Goal: Entertainment & Leisure: Browse casually

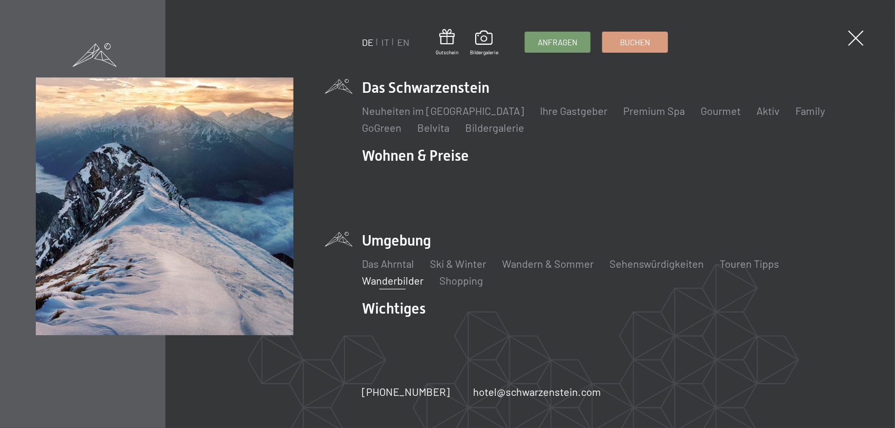
click at [390, 274] on link "Wanderbilder" at bounding box center [393, 280] width 62 height 13
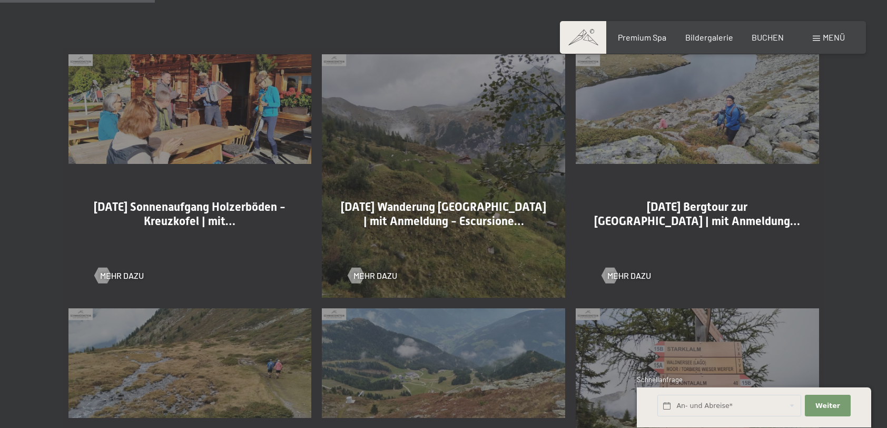
scroll to position [579, 0]
click at [112, 274] on span "Mehr dazu" at bounding box center [133, 275] width 44 height 12
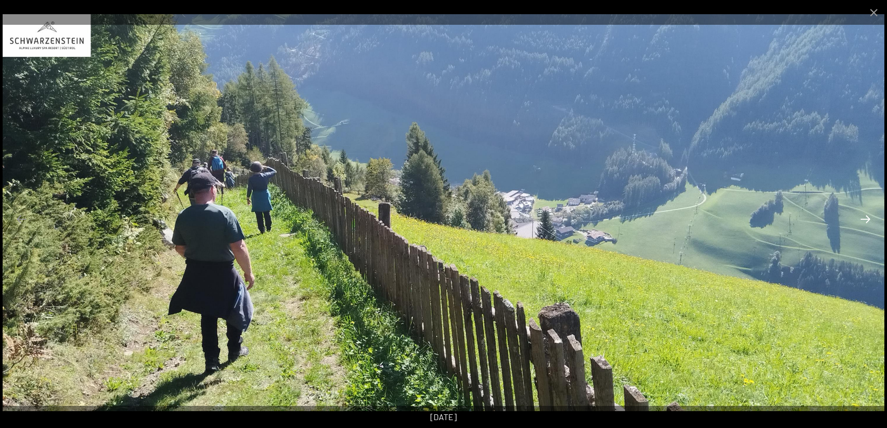
click at [865, 217] on button "Next slide" at bounding box center [865, 219] width 22 height 21
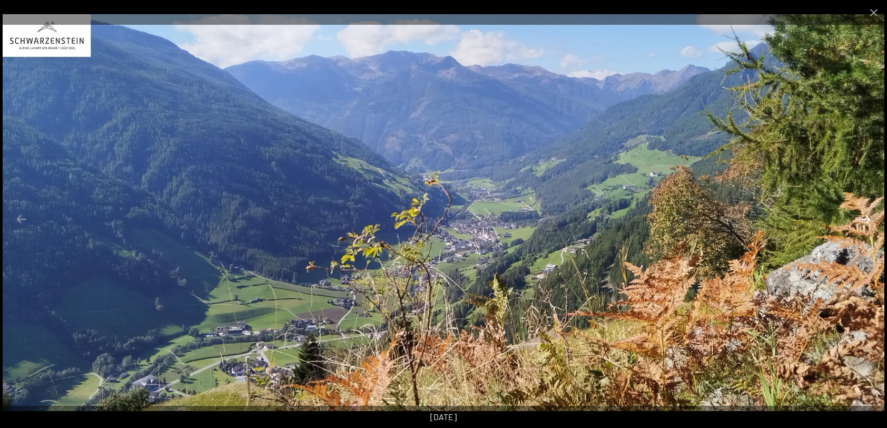
click at [865, 217] on button "Next slide" at bounding box center [865, 219] width 22 height 21
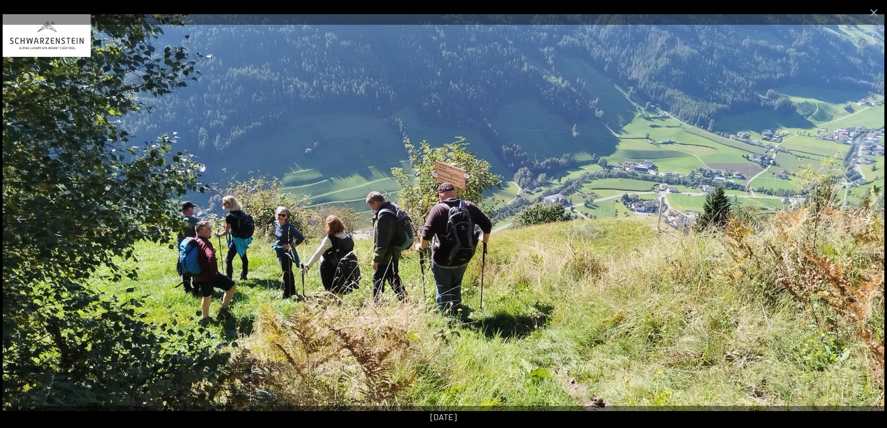
click at [865, 217] on button "Next slide" at bounding box center [865, 219] width 22 height 21
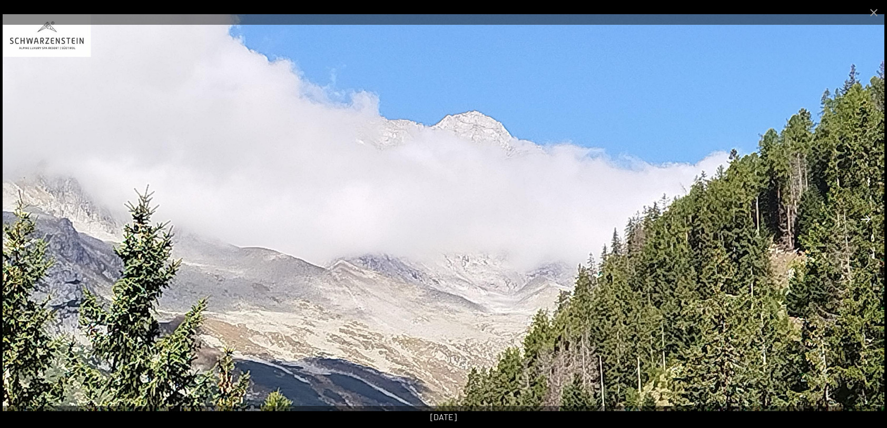
click at [865, 217] on button "Next slide" at bounding box center [865, 219] width 22 height 21
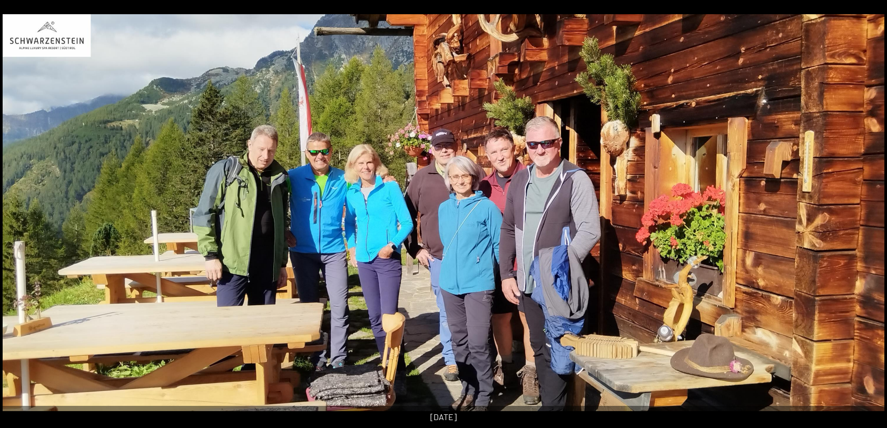
click at [865, 217] on button "Next slide" at bounding box center [870, 219] width 22 height 21
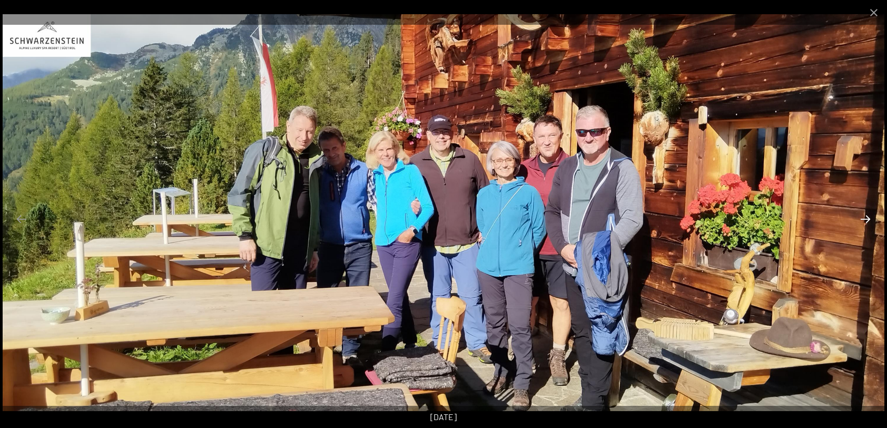
click at [865, 217] on button "Next slide" at bounding box center [865, 219] width 22 height 21
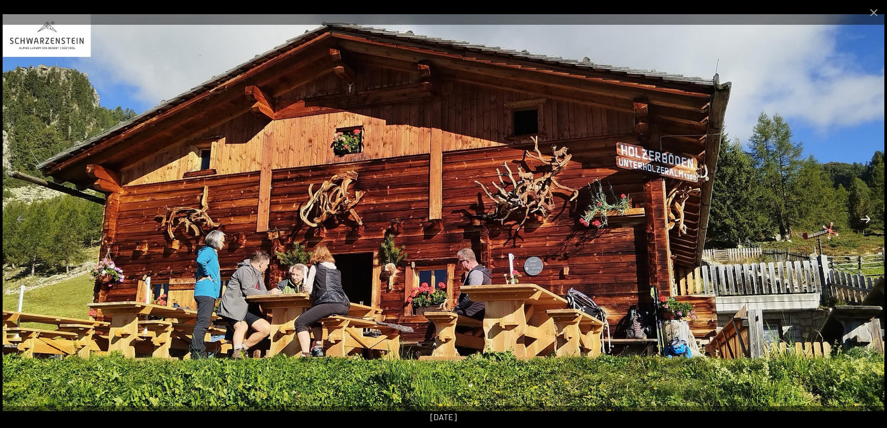
click at [865, 217] on button "Next slide" at bounding box center [865, 219] width 22 height 21
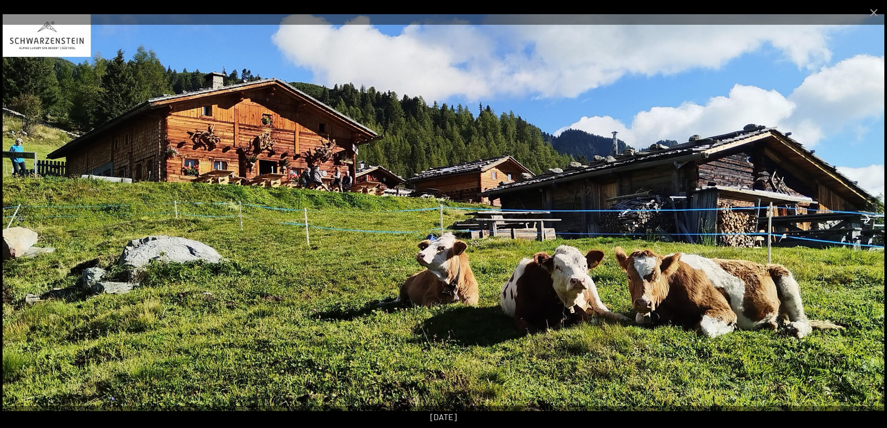
click at [865, 217] on button "Next slide" at bounding box center [865, 219] width 22 height 21
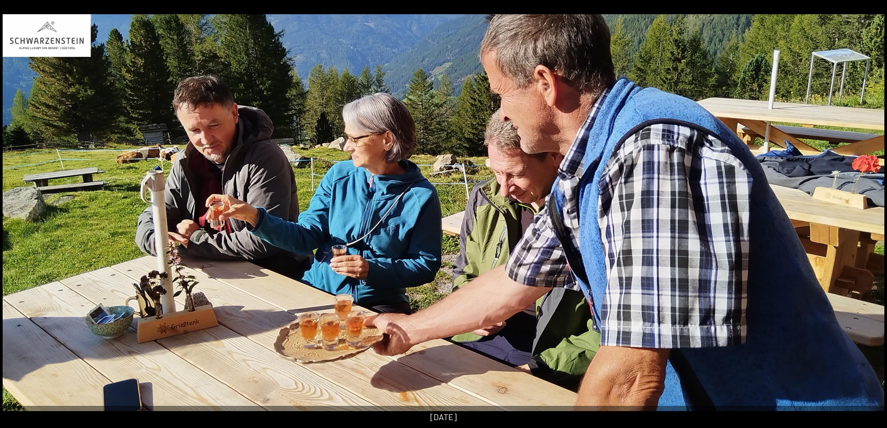
click at [865, 217] on button "Next slide" at bounding box center [870, 219] width 22 height 21
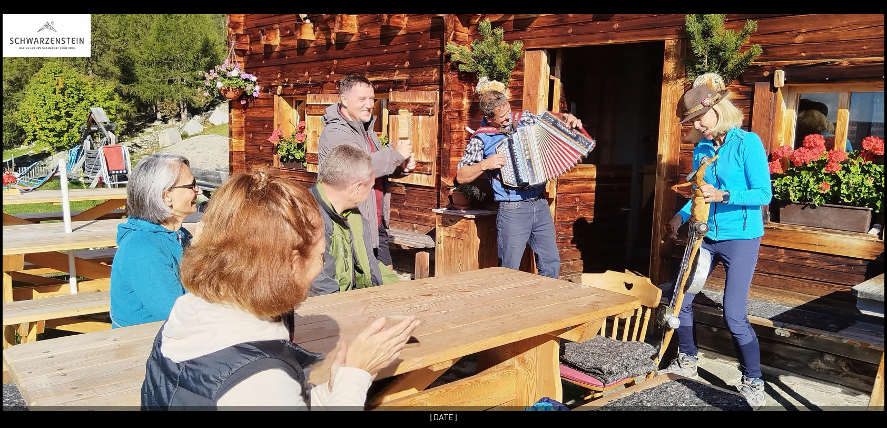
click at [865, 217] on button "Next slide" at bounding box center [870, 219] width 22 height 21
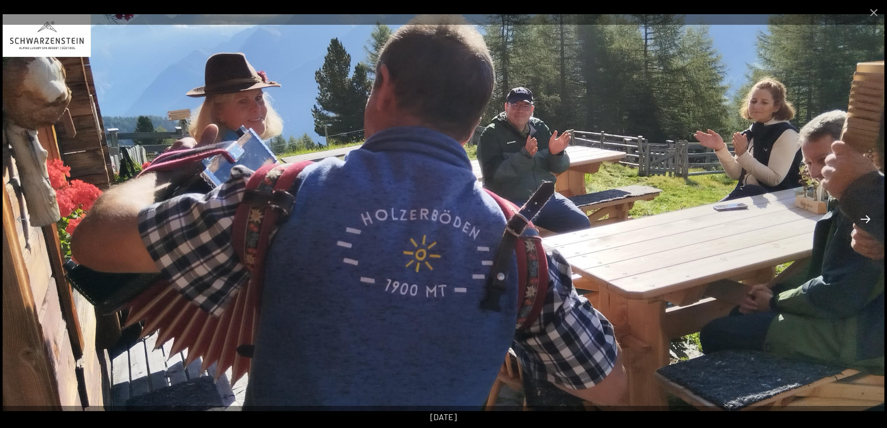
click at [865, 217] on button "Next slide" at bounding box center [865, 219] width 22 height 21
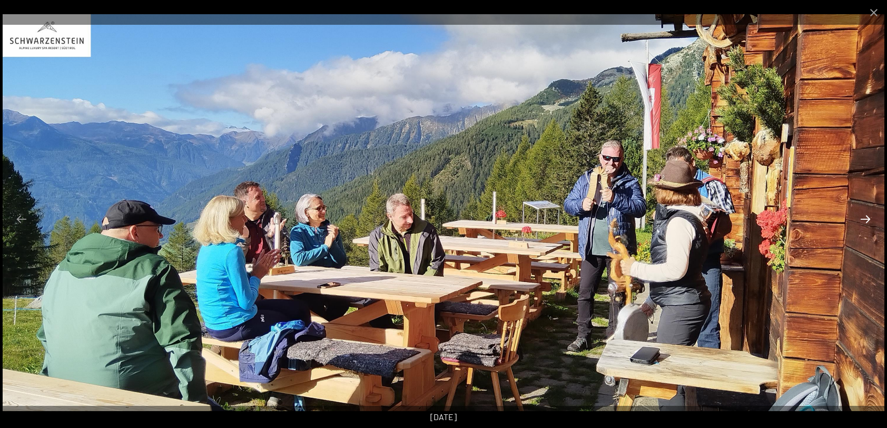
click at [865, 217] on button "Next slide" at bounding box center [865, 219] width 22 height 21
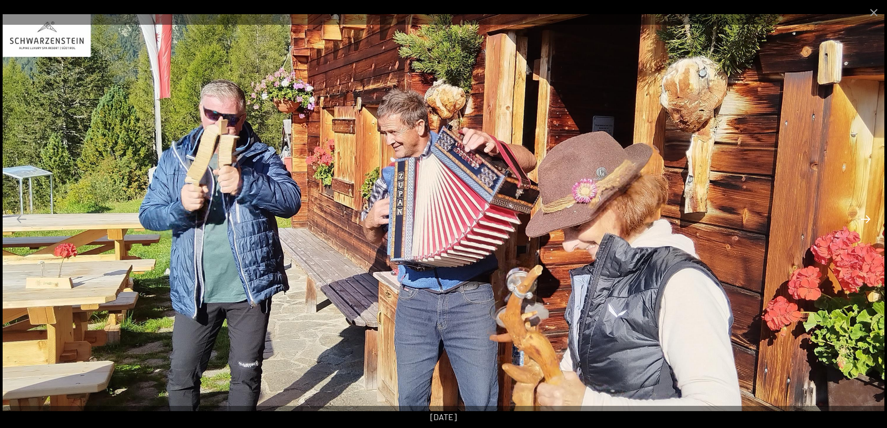
click at [865, 217] on button "Next slide" at bounding box center [865, 219] width 22 height 21
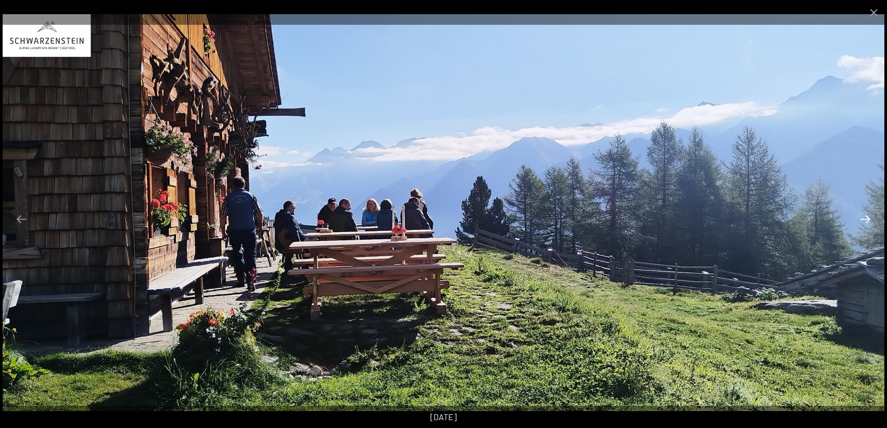
click at [865, 217] on button "Next slide" at bounding box center [865, 219] width 22 height 21
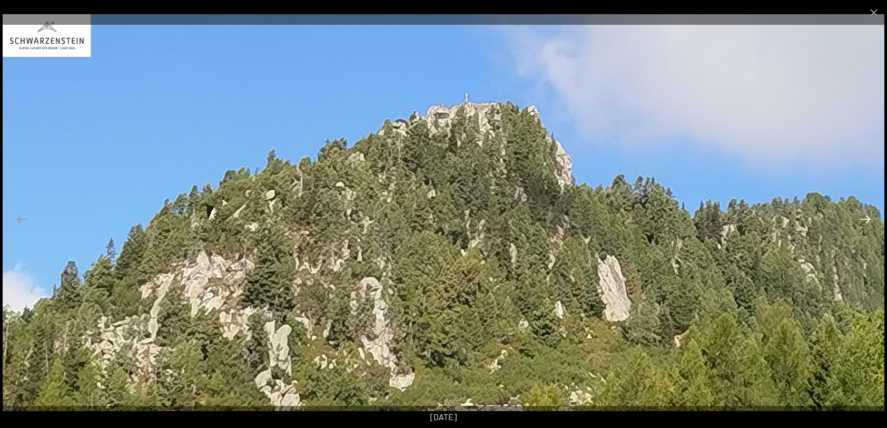
click at [865, 217] on button "Next slide" at bounding box center [865, 219] width 22 height 21
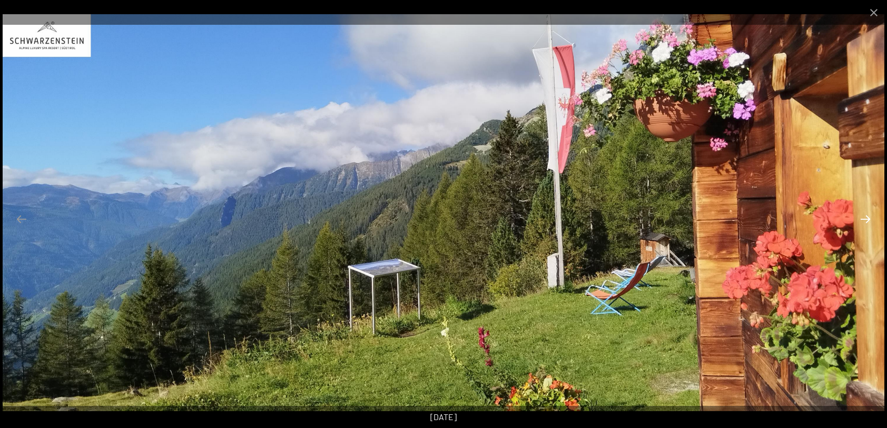
click at [865, 217] on button "Next slide" at bounding box center [865, 219] width 22 height 21
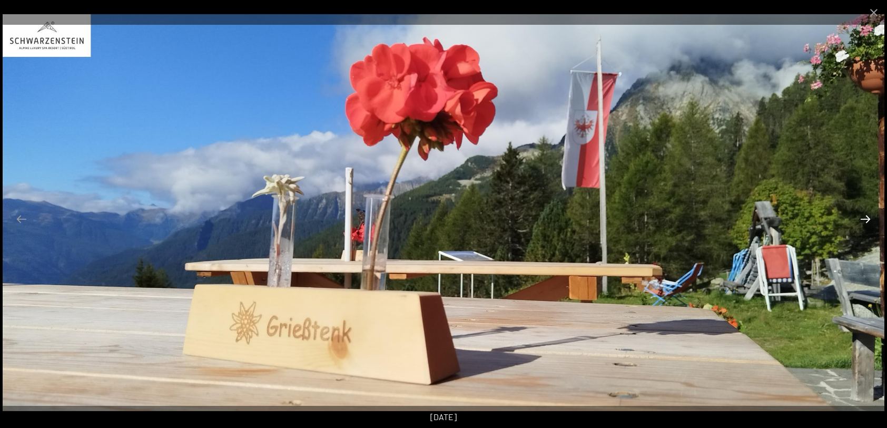
click at [865, 217] on button "Next slide" at bounding box center [865, 219] width 22 height 21
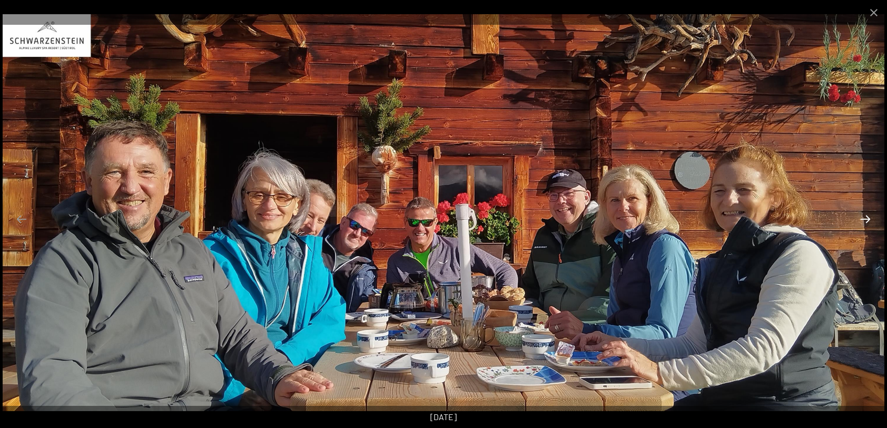
click at [868, 217] on button "Next slide" at bounding box center [865, 219] width 22 height 21
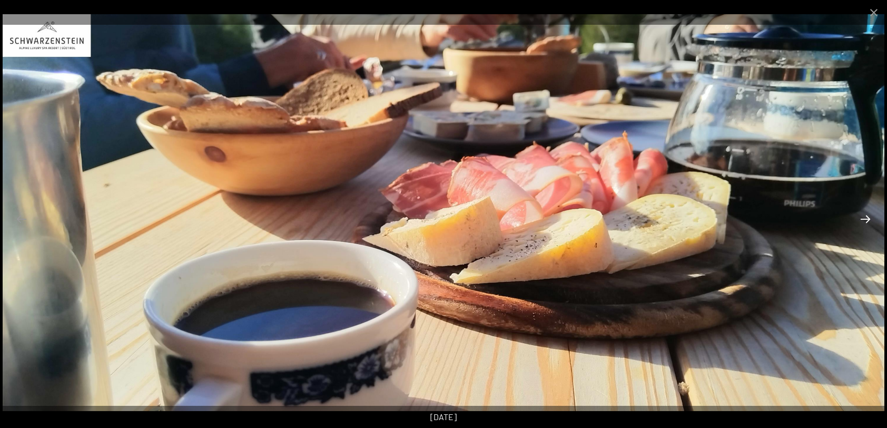
click at [867, 218] on button "Next slide" at bounding box center [865, 219] width 22 height 21
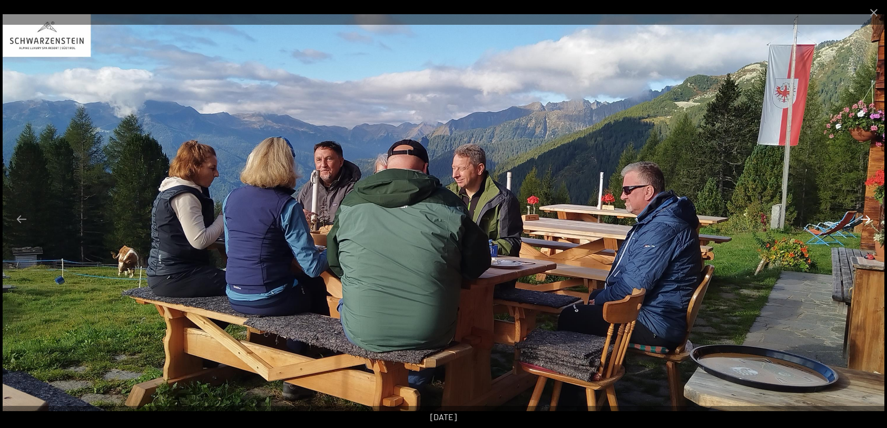
click at [867, 218] on button "Next slide" at bounding box center [865, 219] width 22 height 21
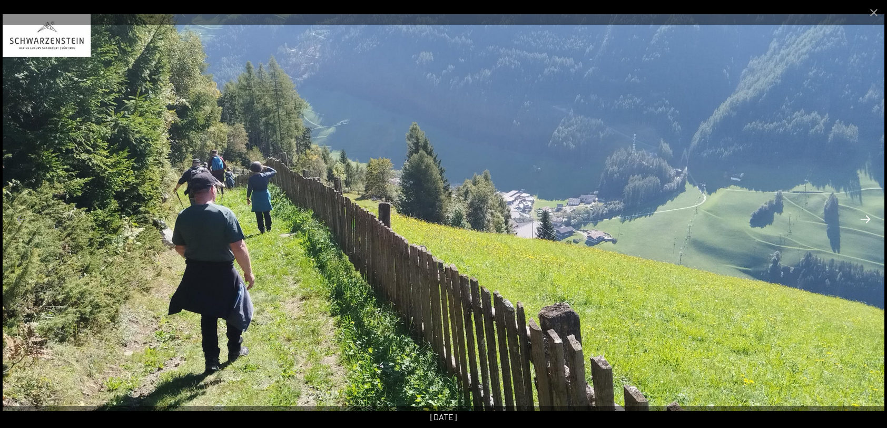
click at [867, 218] on button "Next slide" at bounding box center [865, 219] width 22 height 21
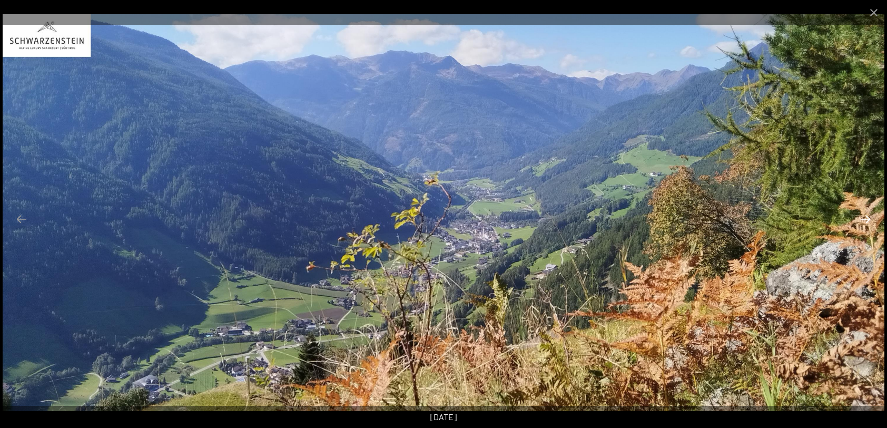
click at [867, 218] on button "Next slide" at bounding box center [865, 219] width 22 height 21
